Goal: Information Seeking & Learning: Learn about a topic

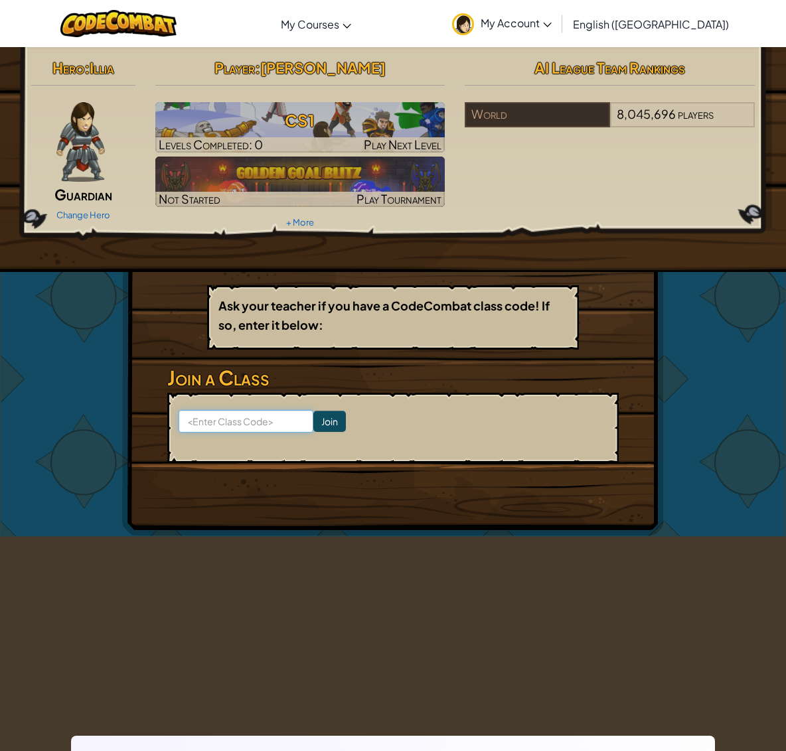
click at [234, 411] on input at bounding box center [246, 421] width 135 height 23
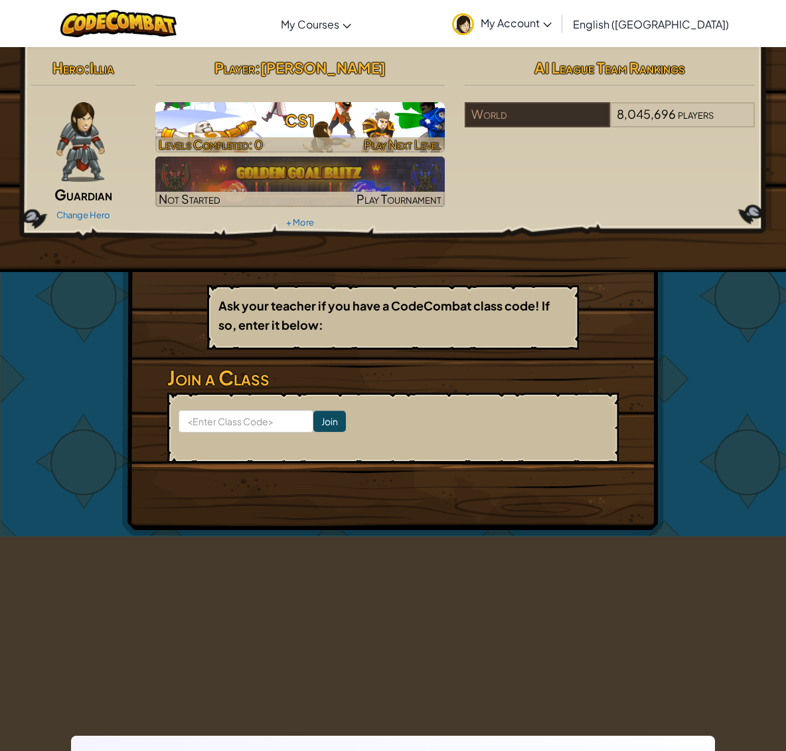
click at [261, 121] on h3 "CS1" at bounding box center [300, 121] width 290 height 30
